Goal: Information Seeking & Learning: Understand process/instructions

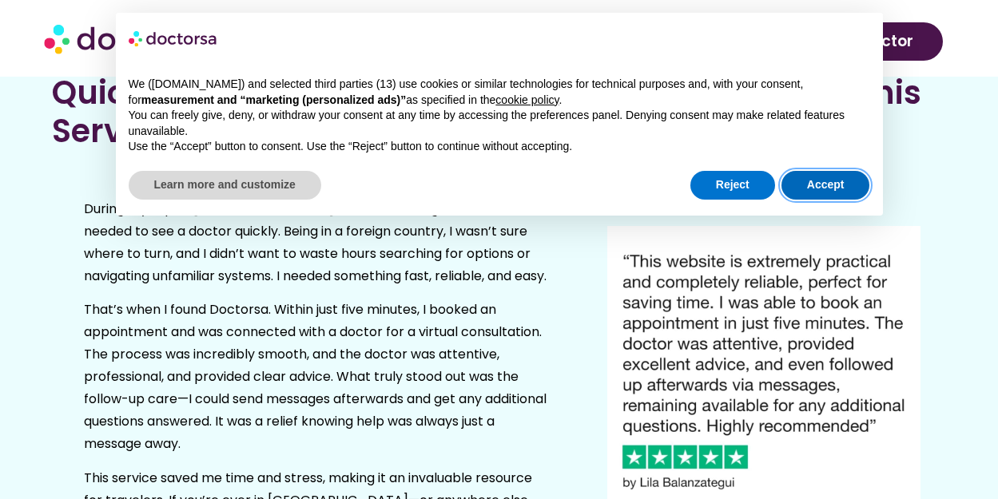
drag, startPoint x: 801, startPoint y: 185, endPoint x: 809, endPoint y: 197, distance: 14.9
click at [803, 187] on button "Accept" at bounding box center [826, 185] width 89 height 29
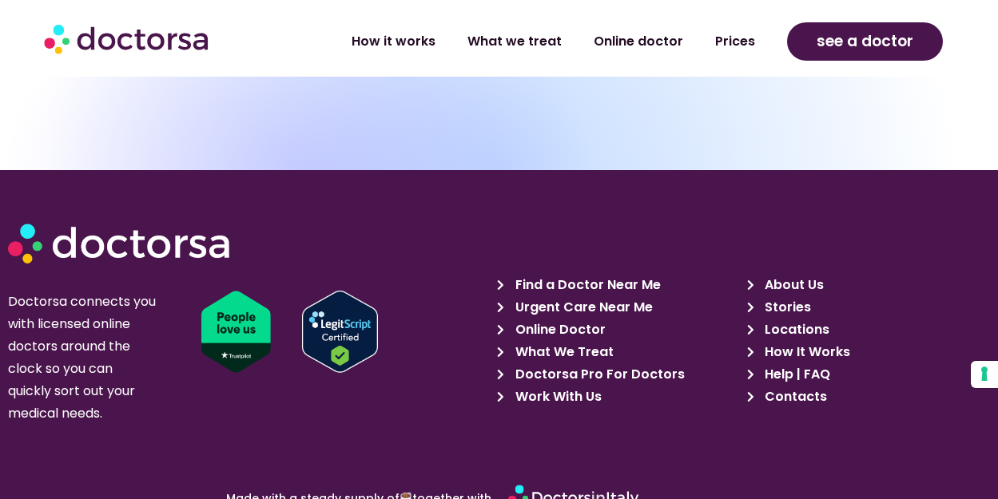
scroll to position [7369, 0]
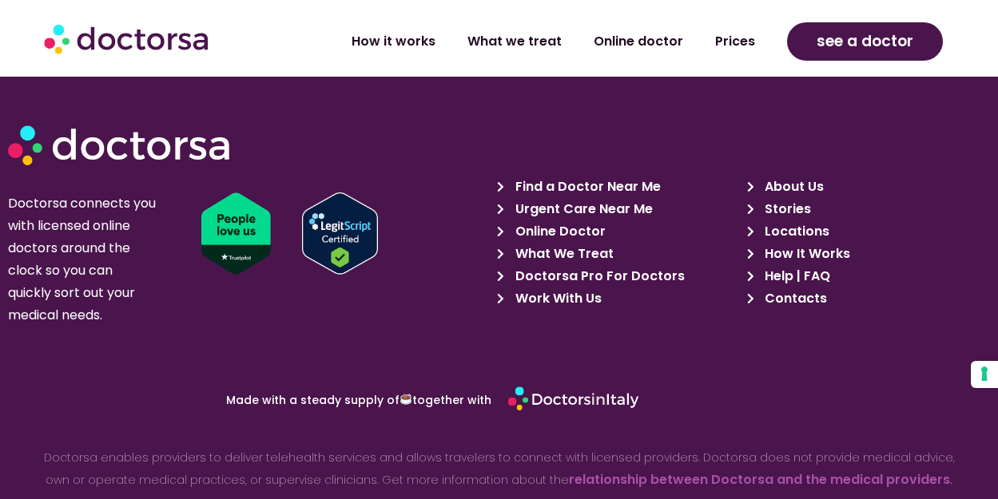
click at [581, 265] on span "Doctorsa Pro For Doctors" at bounding box center [597, 276] width 173 height 22
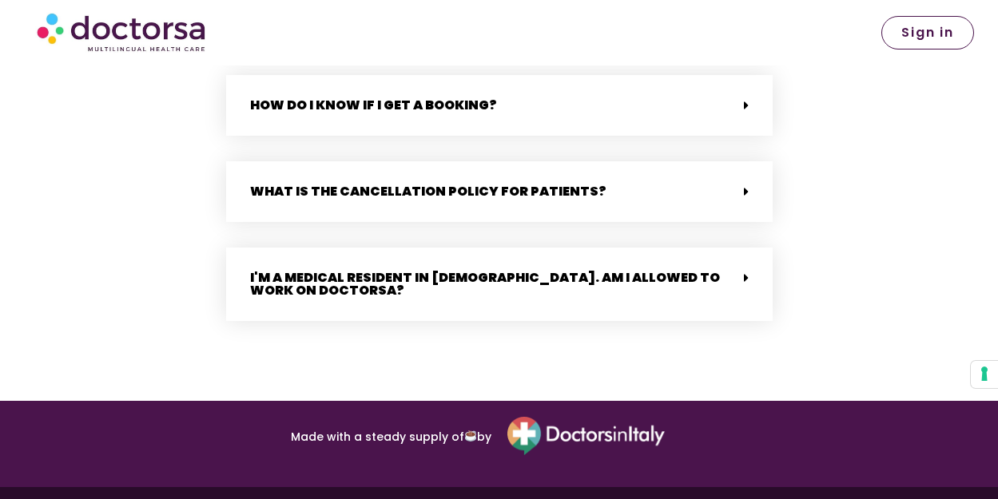
scroll to position [4179, 0]
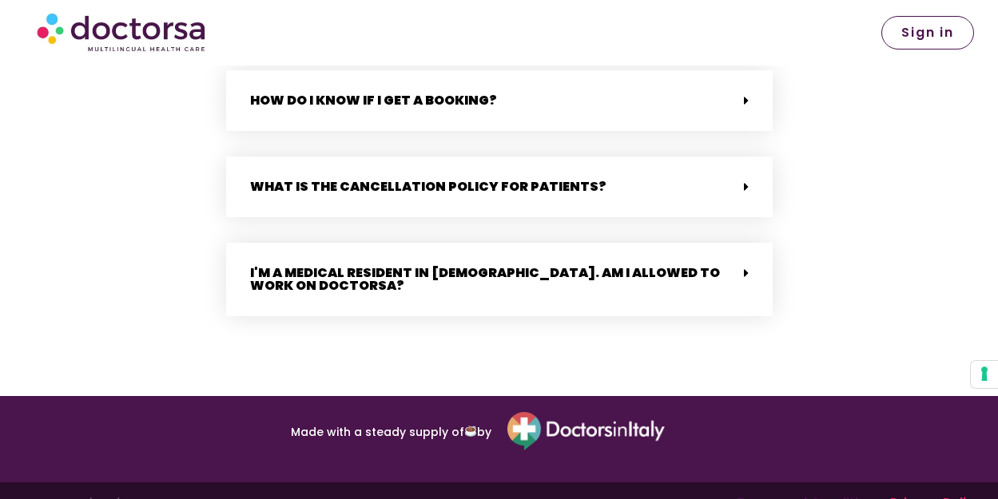
click at [752, 494] on link "Terms and Conditions" at bounding box center [809, 503] width 145 height 18
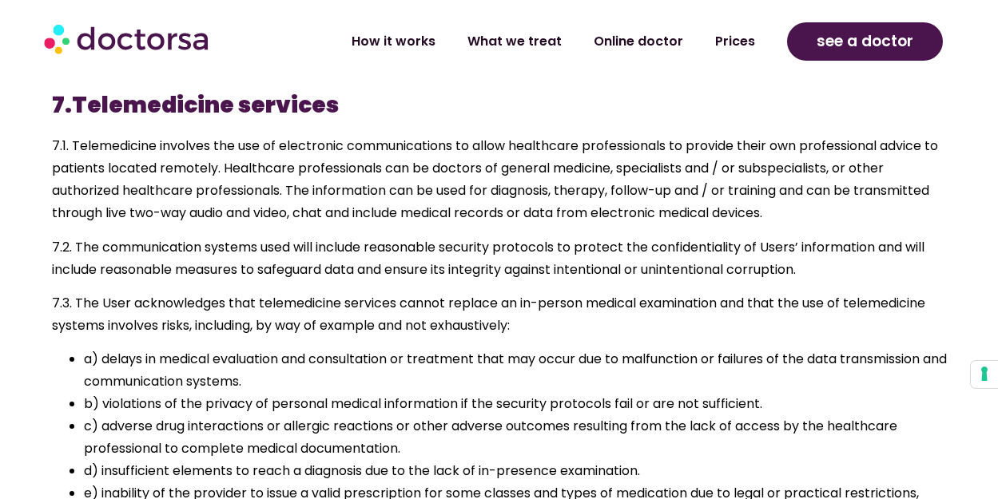
scroll to position [5993, 0]
